Goal: Information Seeking & Learning: Learn about a topic

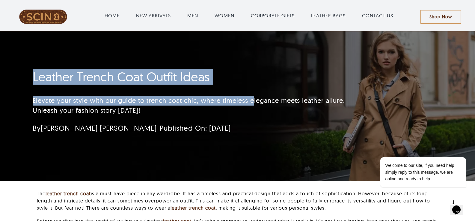
drag, startPoint x: 29, startPoint y: 81, endPoint x: 256, endPoint y: 96, distance: 227.6
click at [256, 96] on div "Leather Trench Coat Outfit Ideas Elevate your style with our guide to trench co…" at bounding box center [202, 103] width 355 height 73
click at [216, 81] on h1 "Leather Trench Coat Outfit Ideas" at bounding box center [202, 77] width 338 height 15
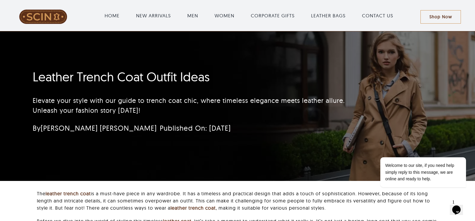
click at [216, 81] on h1 "Leather Trench Coat Outfit Ideas" at bounding box center [202, 77] width 338 height 15
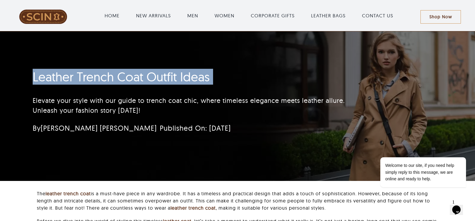
click at [216, 81] on h1 "Leather Trench Coat Outfit Ideas" at bounding box center [202, 77] width 338 height 15
click at [88, 66] on div "Leather Trench Coat Outfit Ideas Elevate your style with our guide to trench co…" at bounding box center [238, 106] width 426 height 150
drag, startPoint x: 20, startPoint y: 72, endPoint x: 279, endPoint y: 72, distance: 259.5
click at [279, 72] on div "Leather Trench Coat Outfit Ideas Elevate your style with our guide to trench co…" at bounding box center [237, 106] width 475 height 150
click at [77, 79] on h1 "Leather Trench Coat Outfit Ideas" at bounding box center [202, 77] width 338 height 15
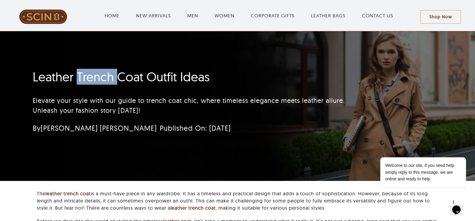
click at [77, 79] on h1 "Leather Trench Coat Outfit Ideas" at bounding box center [202, 77] width 338 height 15
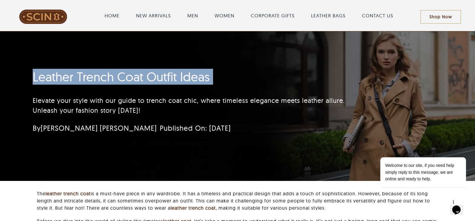
click at [77, 79] on h1 "Leather Trench Coat Outfit Ideas" at bounding box center [202, 77] width 338 height 15
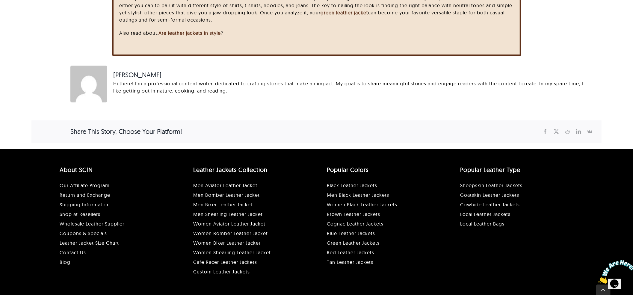
scroll to position [1780, 0]
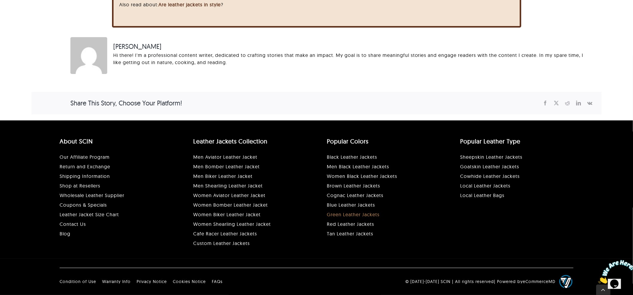
click at [343, 215] on link "Green Leather Jackets" at bounding box center [353, 215] width 53 height 6
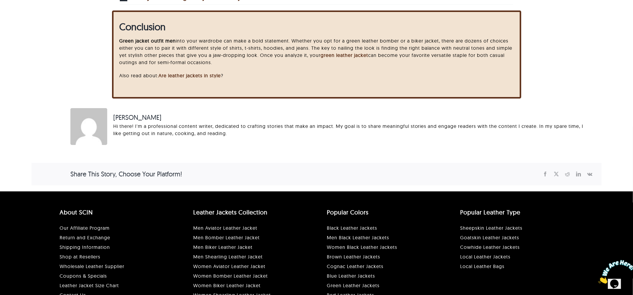
scroll to position [0, 0]
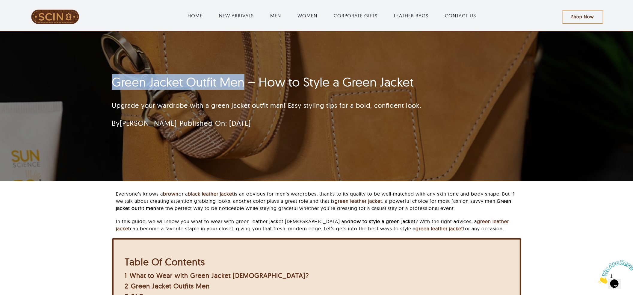
drag, startPoint x: 108, startPoint y: 79, endPoint x: 243, endPoint y: 84, distance: 134.9
click at [243, 84] on div "Green Jacket Outfit Men – How to Style a Green Jacket Upgrade your wardrobe wit…" at bounding box center [281, 104] width 355 height 64
copy h1 "Green Jacket Outfit Men"
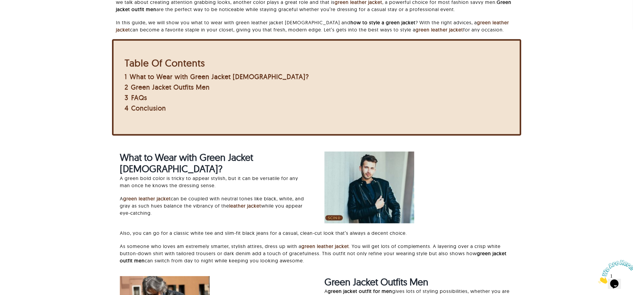
scroll to position [200, 0]
drag, startPoint x: 277, startPoint y: 78, endPoint x: 243, endPoint y: 110, distance: 46.4
click at [243, 110] on div "Table Of Contents 1 What to Wear with Green Jacket Male? 2 Green Jacket Outfits…" at bounding box center [317, 84] width 394 height 67
click at [243, 110] on div "4 Conclusion" at bounding box center [217, 108] width 184 height 10
